Goal: Check status

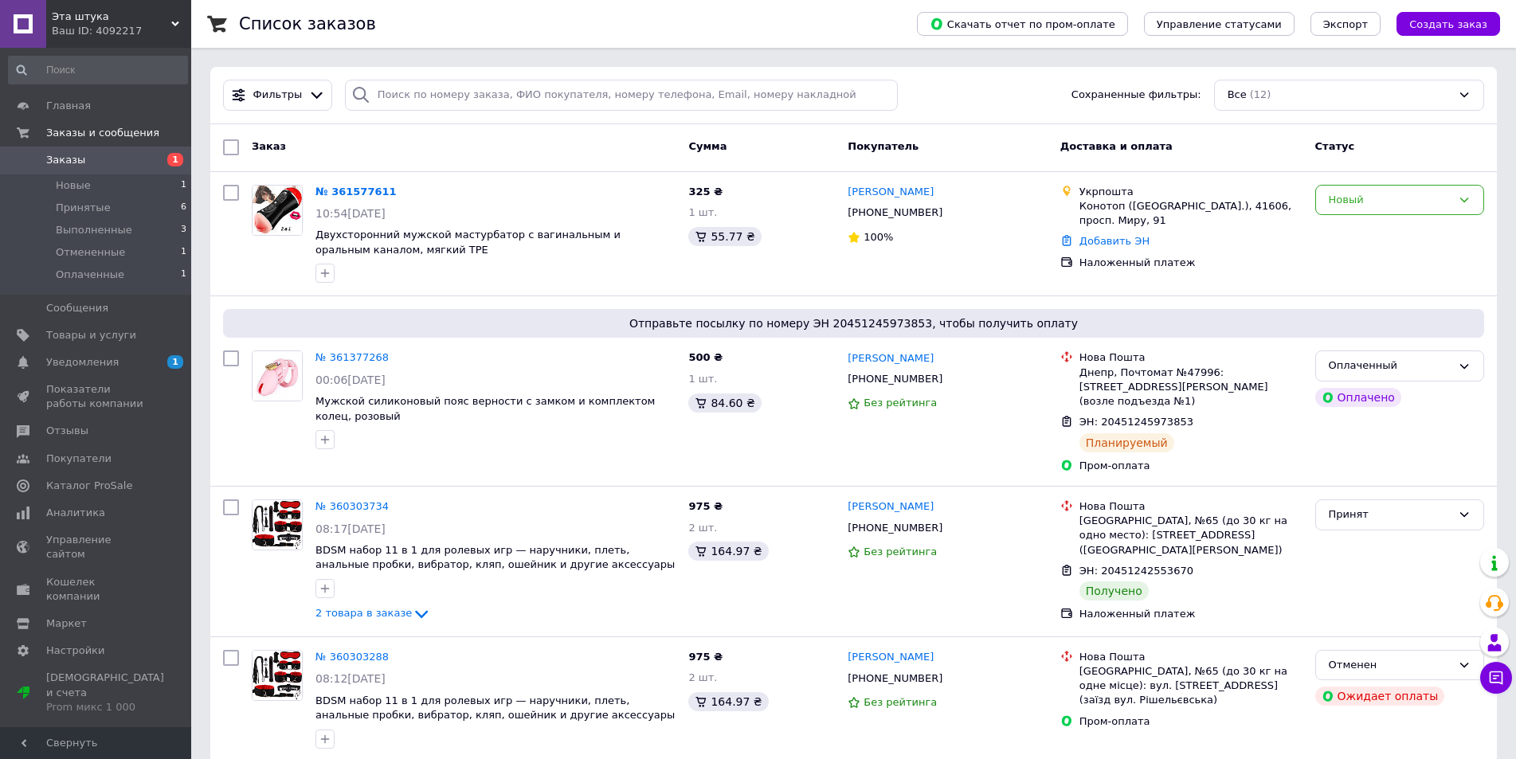
click at [135, 165] on span "Заказы" at bounding box center [96, 160] width 101 height 14
